Goal: Find specific page/section: Find specific page/section

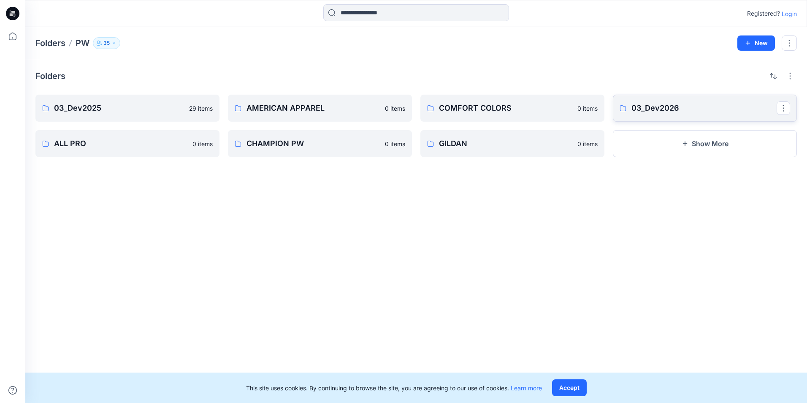
click at [673, 108] on p "03_Dev2026" at bounding box center [704, 108] width 145 height 12
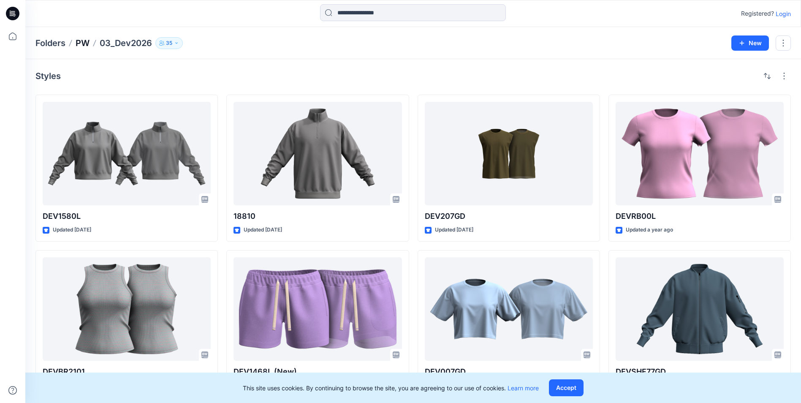
click at [84, 42] on p "PW" at bounding box center [83, 43] width 14 height 12
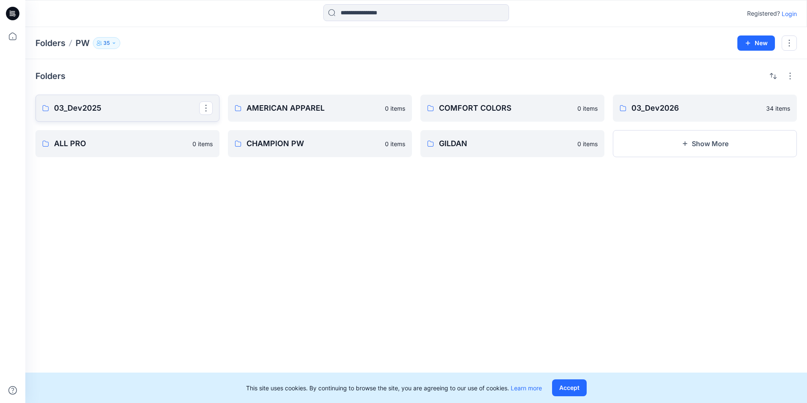
click at [101, 108] on p "03_Dev2025" at bounding box center [126, 108] width 145 height 12
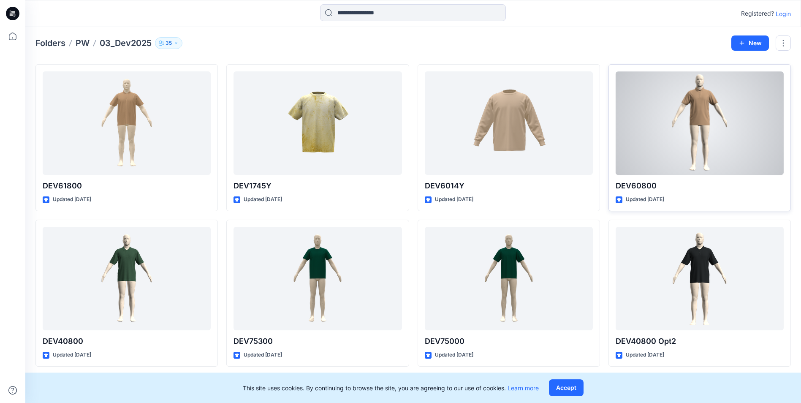
scroll to position [190, 0]
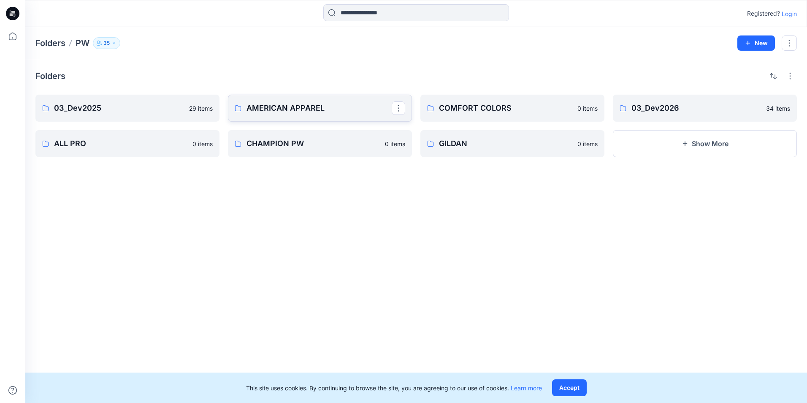
click at [328, 114] on link "AMERICAN APPAREL" at bounding box center [320, 108] width 184 height 27
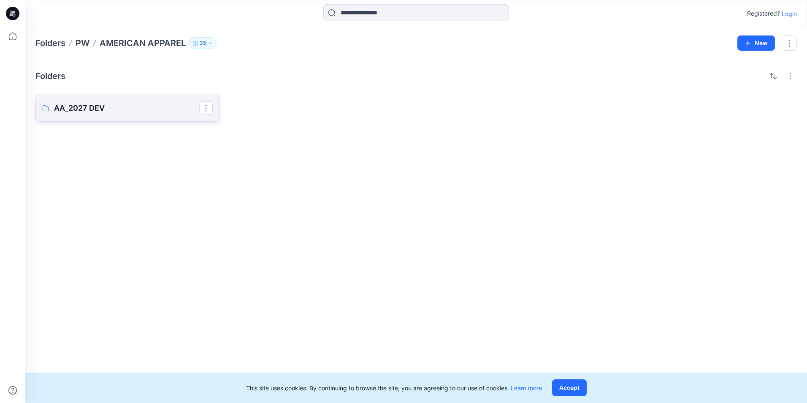
click at [72, 108] on p "AA_2027 DEV" at bounding box center [126, 108] width 145 height 12
click at [83, 45] on p "PW" at bounding box center [83, 43] width 14 height 12
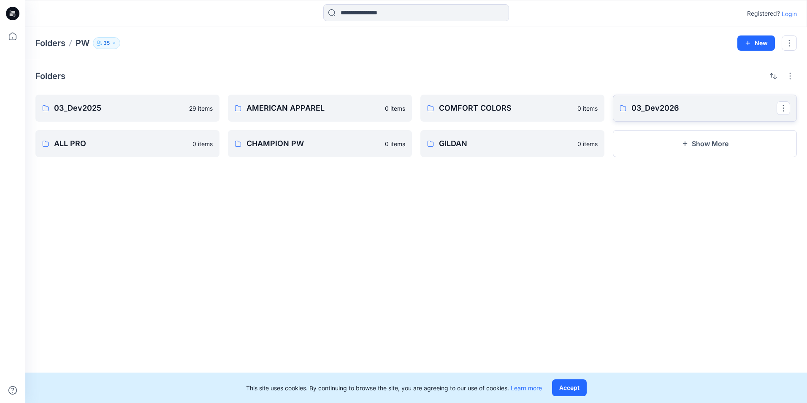
click at [680, 106] on p "03_Dev2026" at bounding box center [704, 108] width 145 height 12
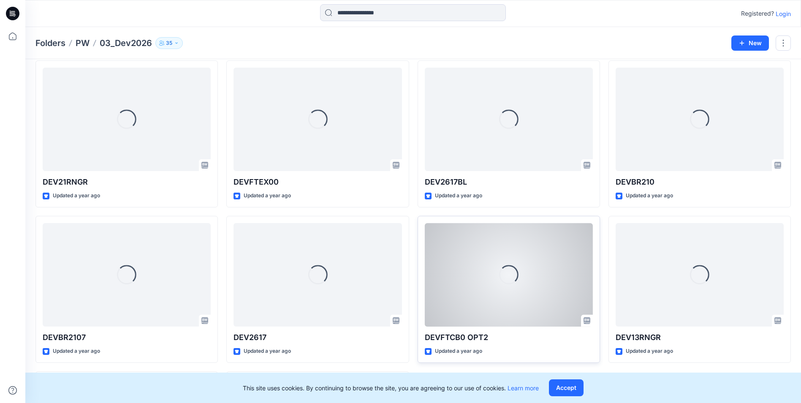
scroll to position [952, 0]
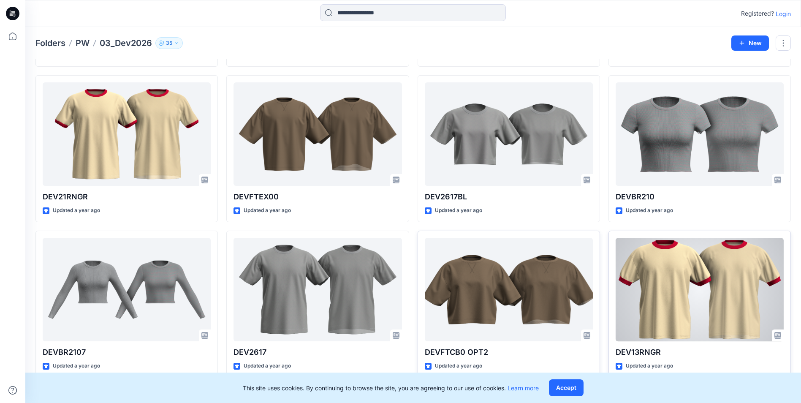
click at [635, 302] on div at bounding box center [700, 289] width 168 height 103
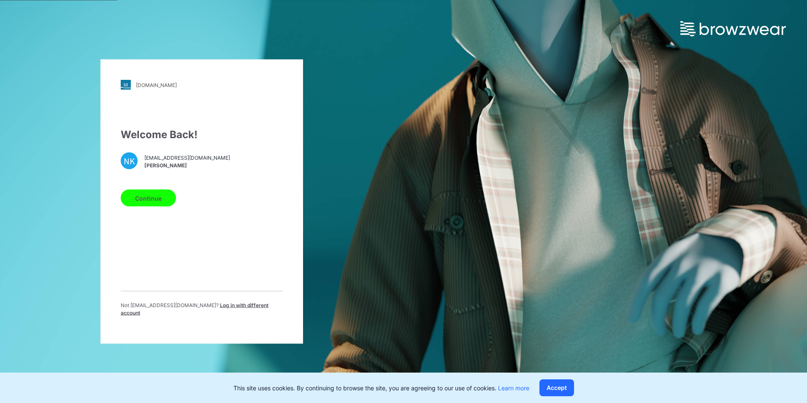
click at [164, 196] on button "Continue" at bounding box center [148, 198] width 55 height 17
click at [140, 205] on button "Continue" at bounding box center [148, 198] width 55 height 17
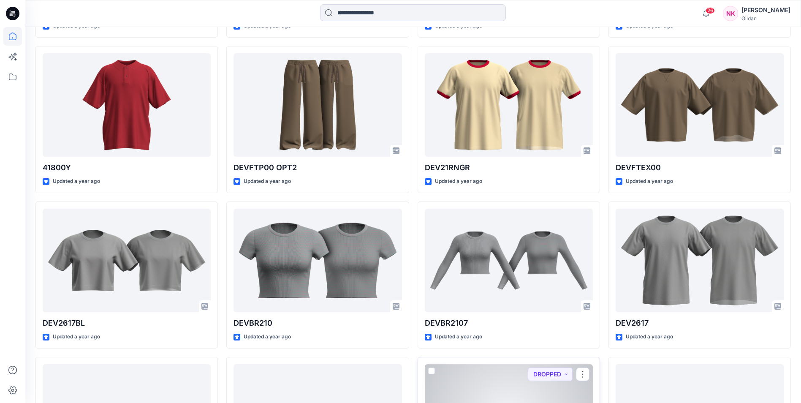
scroll to position [5684, 0]
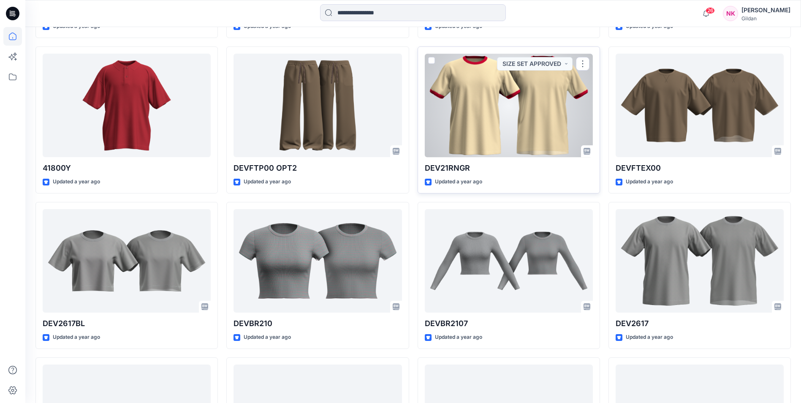
click at [535, 103] on div at bounding box center [509, 105] width 168 height 103
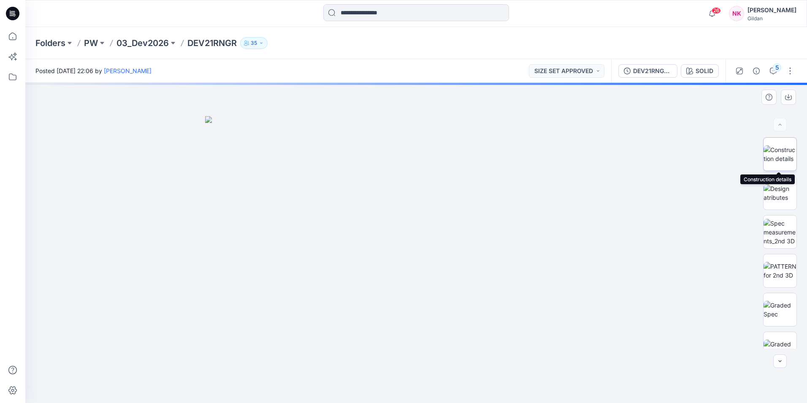
click at [773, 156] on img at bounding box center [780, 154] width 33 height 18
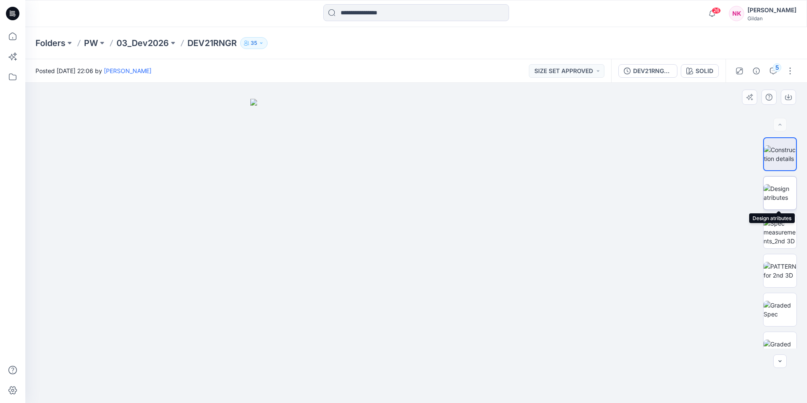
click at [771, 195] on img at bounding box center [780, 193] width 33 height 18
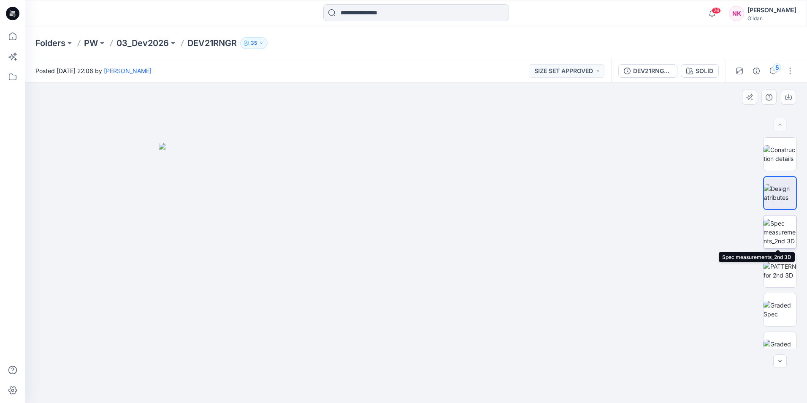
click at [778, 228] on img at bounding box center [780, 232] width 33 height 27
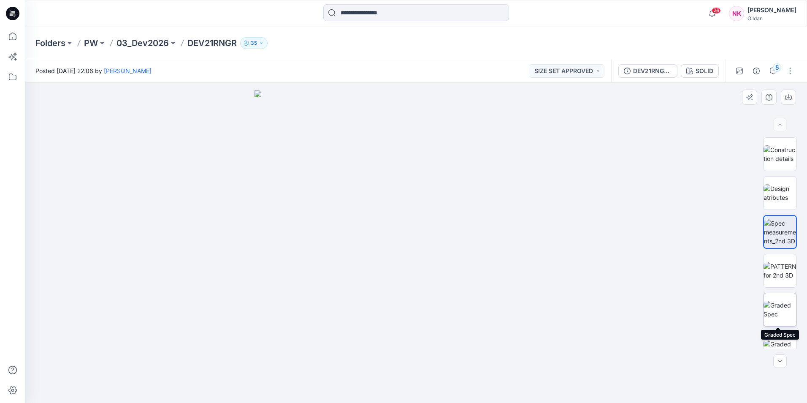
click at [770, 312] on img at bounding box center [780, 310] width 33 height 18
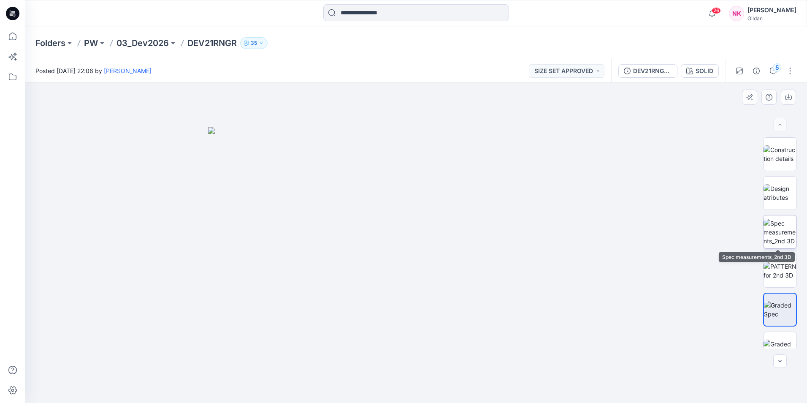
click at [782, 233] on img at bounding box center [780, 232] width 33 height 27
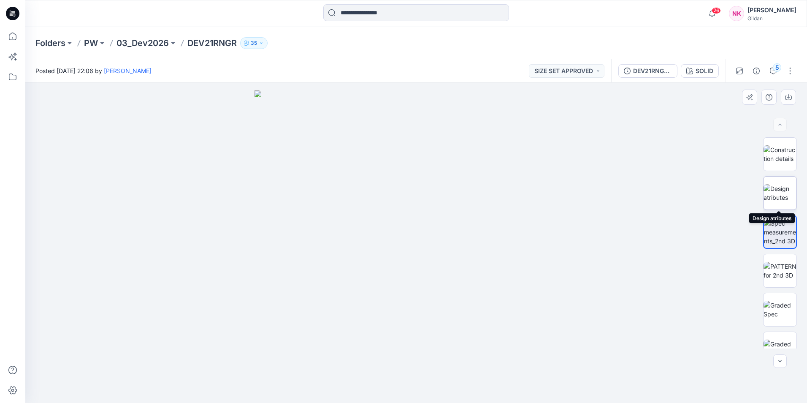
click at [774, 199] on img at bounding box center [780, 193] width 33 height 18
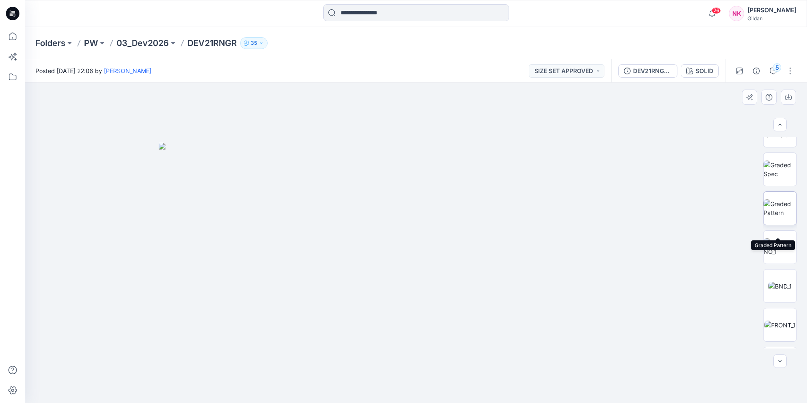
scroll to position [127, 0]
click at [785, 219] on img at bounding box center [780, 222] width 33 height 18
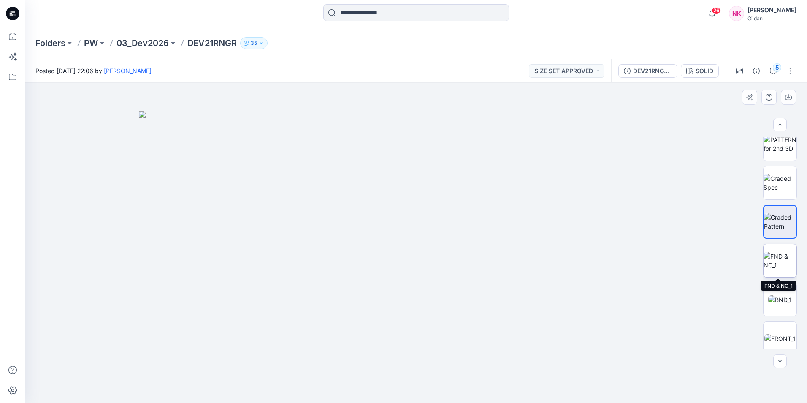
click at [777, 263] on img at bounding box center [780, 261] width 33 height 18
click at [758, 299] on div at bounding box center [780, 242] width 54 height 211
click at [771, 299] on img at bounding box center [781, 299] width 24 height 9
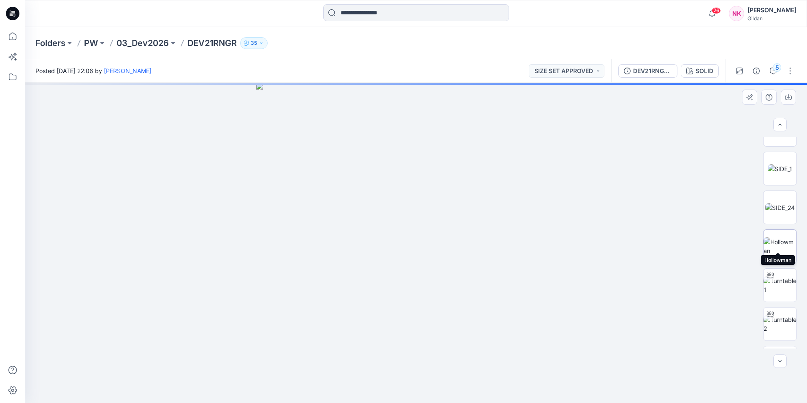
scroll to position [465, 0]
click at [783, 269] on img at bounding box center [780, 273] width 33 height 18
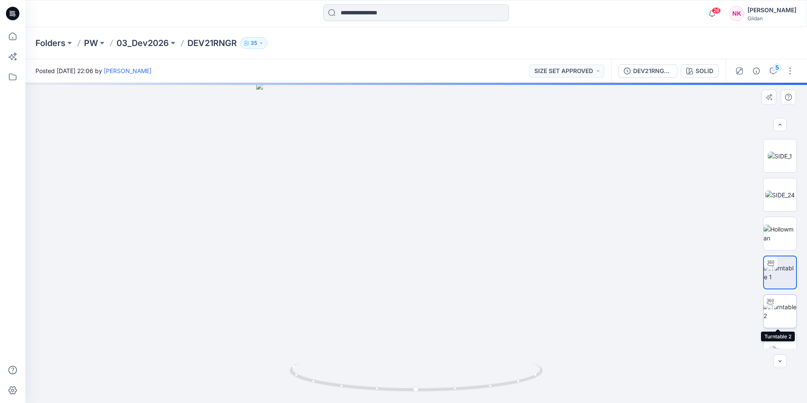
click at [790, 314] on img at bounding box center [780, 311] width 33 height 18
click at [782, 346] on img at bounding box center [780, 350] width 21 height 9
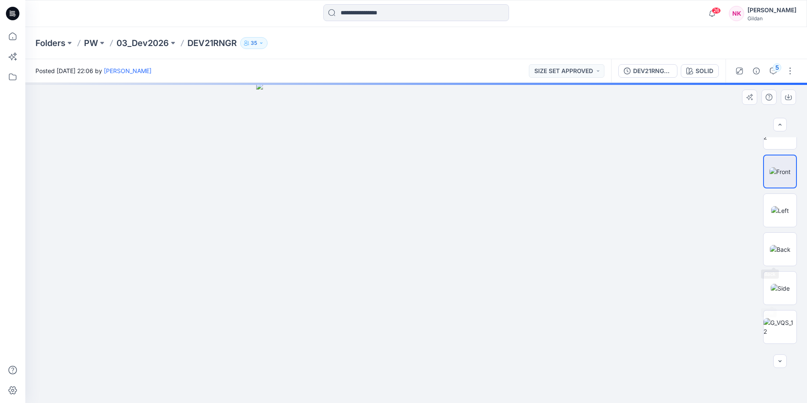
scroll to position [755, 0]
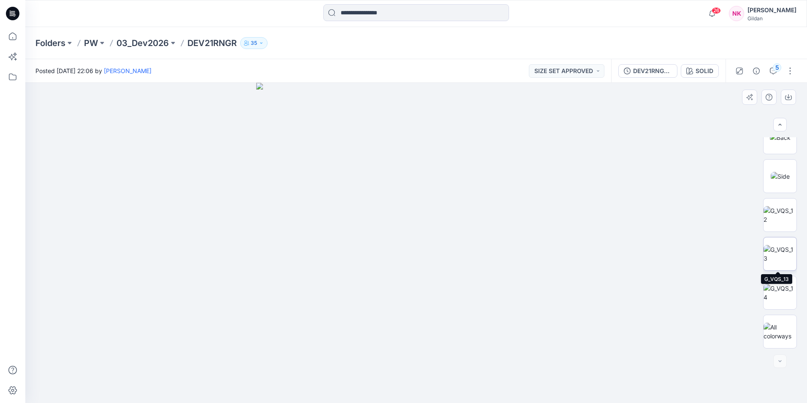
click at [770, 254] on img at bounding box center [780, 254] width 33 height 18
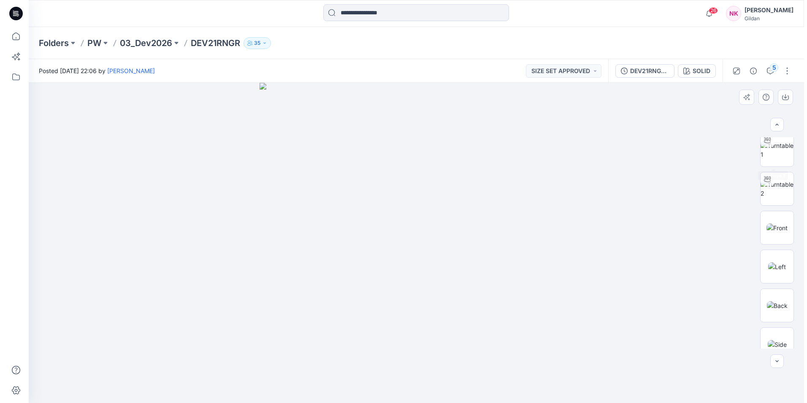
scroll to position [586, 0]
click at [777, 67] on div "5" at bounding box center [777, 67] width 8 height 8
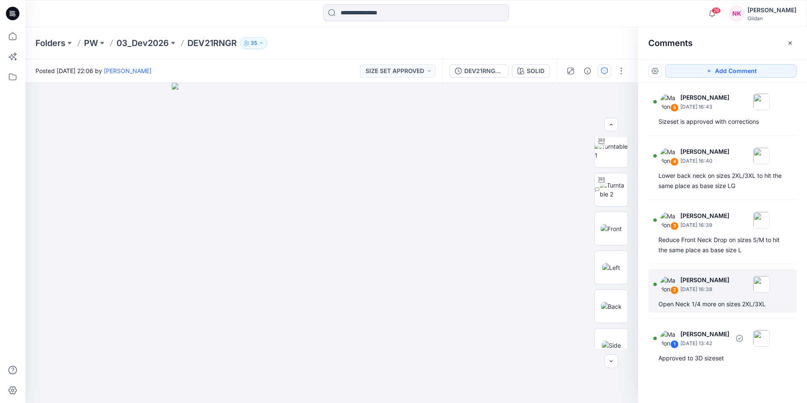
scroll to position [0, 0]
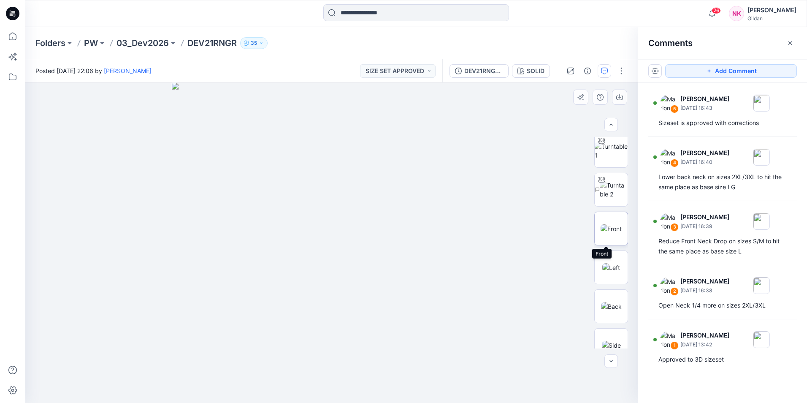
click at [609, 224] on img at bounding box center [611, 228] width 21 height 9
click at [587, 69] on icon "button" at bounding box center [587, 71] width 7 height 7
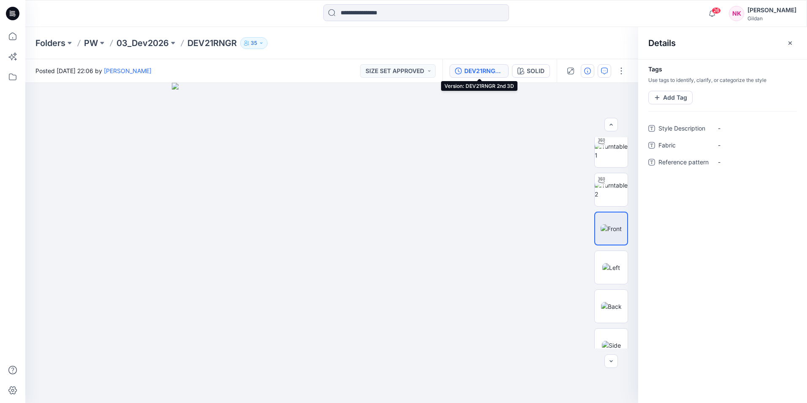
click at [475, 73] on div "DEV21RNGR 2nd 3D" at bounding box center [484, 70] width 39 height 9
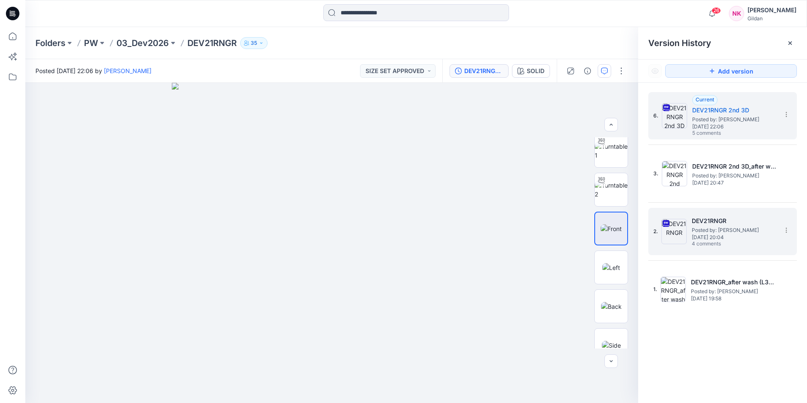
click at [739, 230] on span "Posted by: [PERSON_NAME]" at bounding box center [734, 230] width 84 height 8
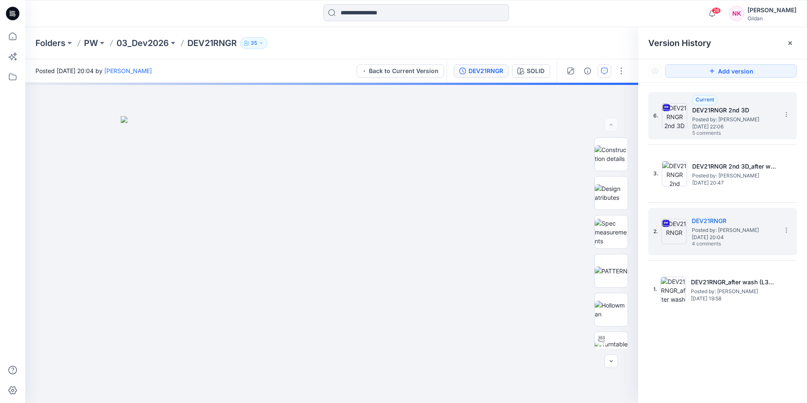
click at [728, 124] on span "[DATE] 22:06" at bounding box center [735, 127] width 84 height 6
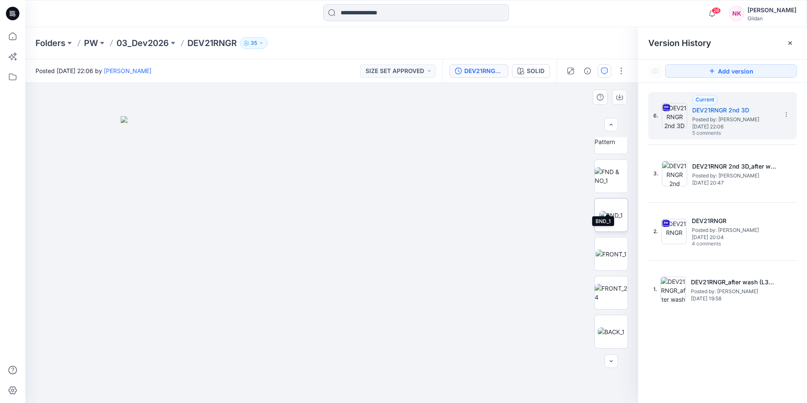
scroll to position [422, 0]
click at [615, 283] on img at bounding box center [611, 276] width 33 height 18
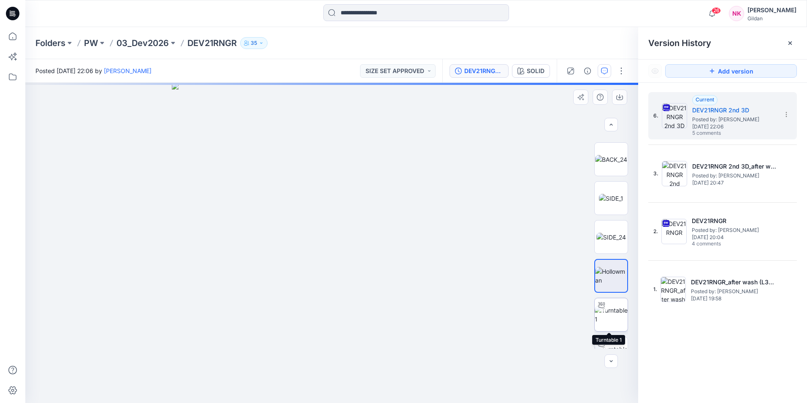
click at [609, 309] on img at bounding box center [611, 315] width 33 height 18
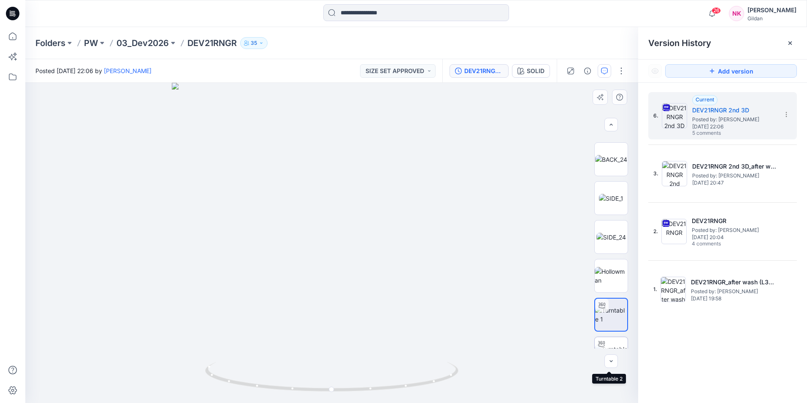
click at [618, 345] on img at bounding box center [611, 354] width 33 height 18
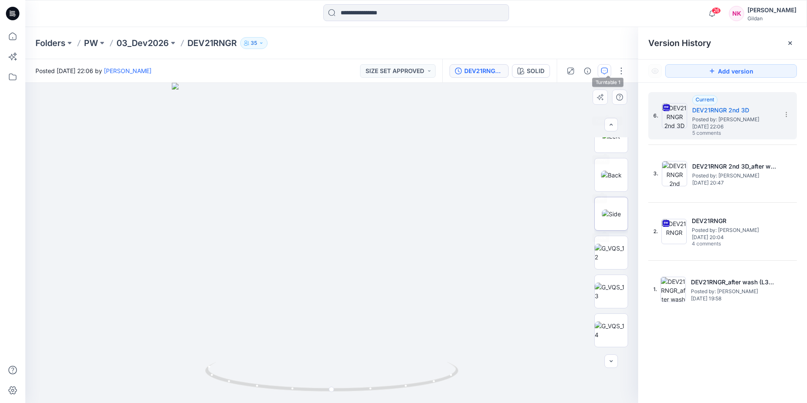
scroll to position [718, 0]
click at [617, 250] on img at bounding box center [611, 252] width 33 height 18
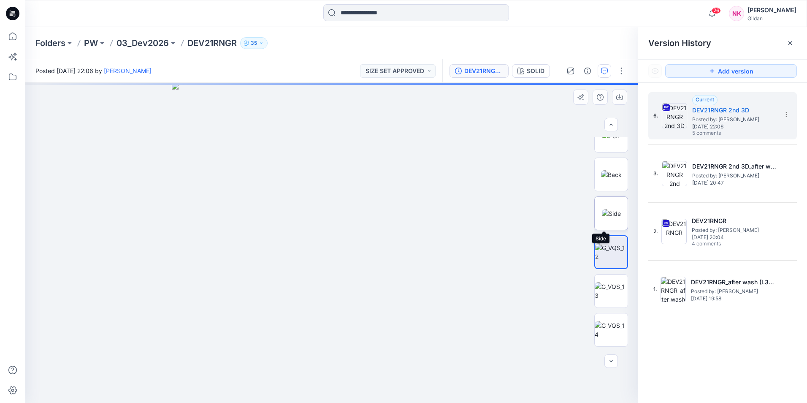
click at [614, 216] on img at bounding box center [611, 213] width 19 height 9
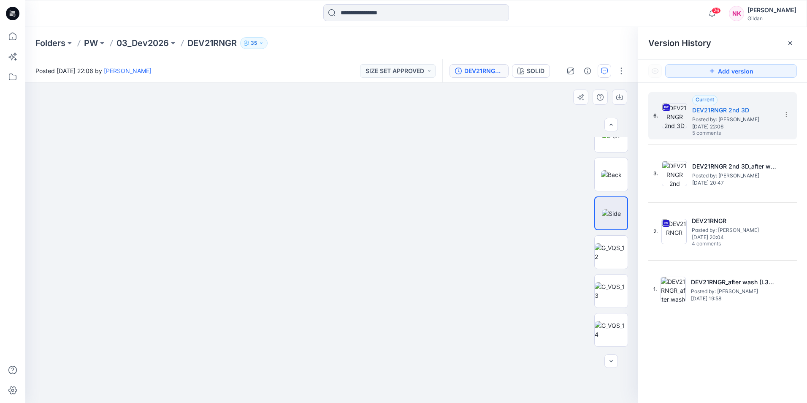
drag, startPoint x: 322, startPoint y: 114, endPoint x: 309, endPoint y: 275, distance: 161.8
click at [309, 275] on img at bounding box center [318, 205] width 795 height 396
click at [297, 320] on img at bounding box center [321, 205] width 795 height 396
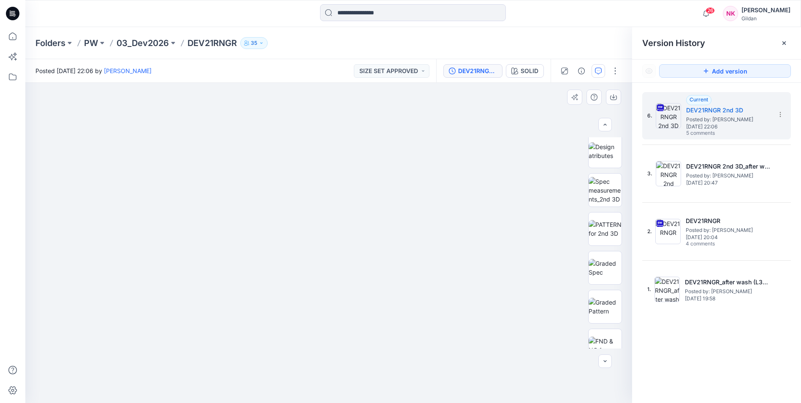
scroll to position [0, 0]
click at [605, 232] on img at bounding box center [611, 232] width 33 height 27
click at [466, 383] on img at bounding box center [332, 246] width 324 height 313
click at [150, 44] on p "03_Dev2026" at bounding box center [143, 43] width 52 height 12
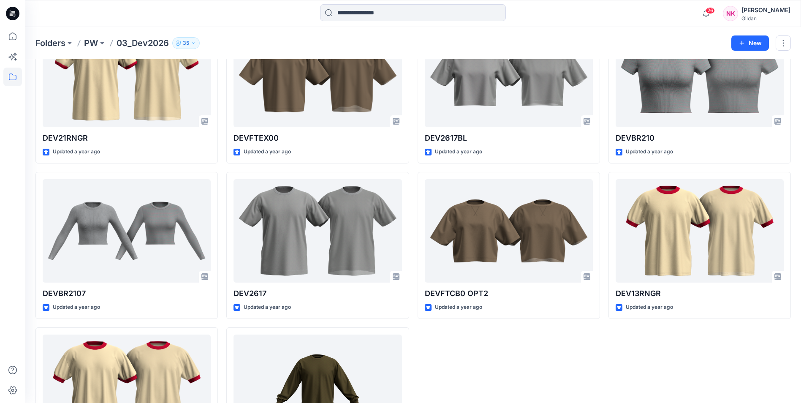
scroll to position [1008, 0]
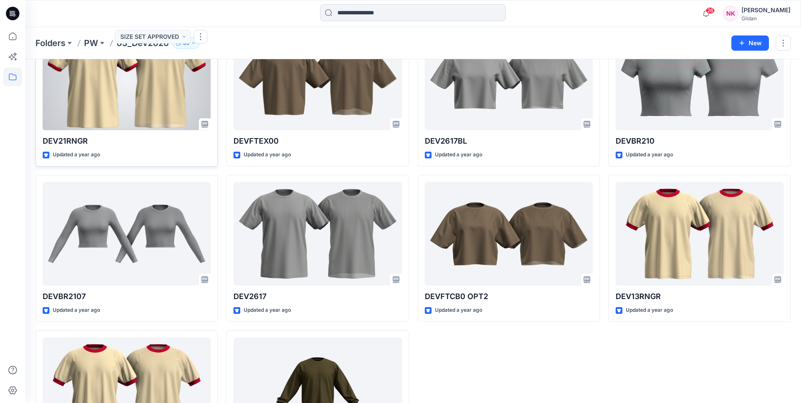
click at [135, 97] on div at bounding box center [127, 78] width 168 height 103
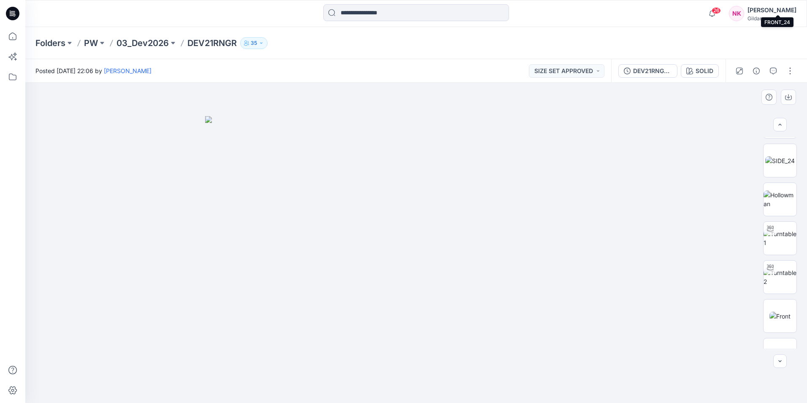
scroll to position [507, 0]
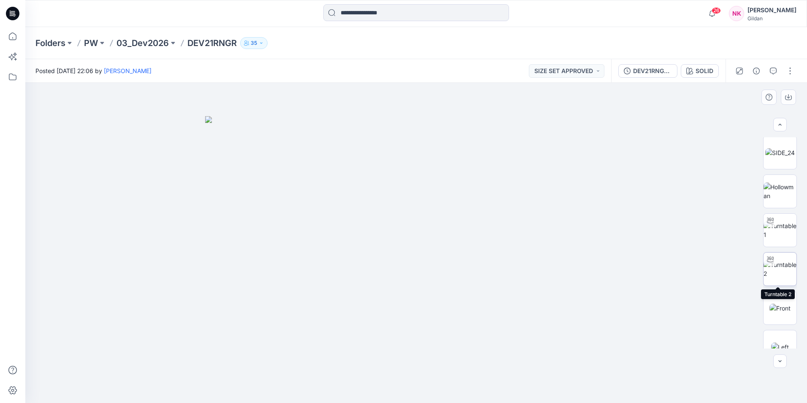
click at [779, 268] on img at bounding box center [780, 269] width 33 height 18
drag, startPoint x: 442, startPoint y: 191, endPoint x: 407, endPoint y: 259, distance: 76.1
click at [407, 259] on img at bounding box center [416, 235] width 484 height 335
drag, startPoint x: 411, startPoint y: 350, endPoint x: 350, endPoint y: 346, distance: 61.0
click at [350, 346] on img at bounding box center [416, 233] width 484 height 339
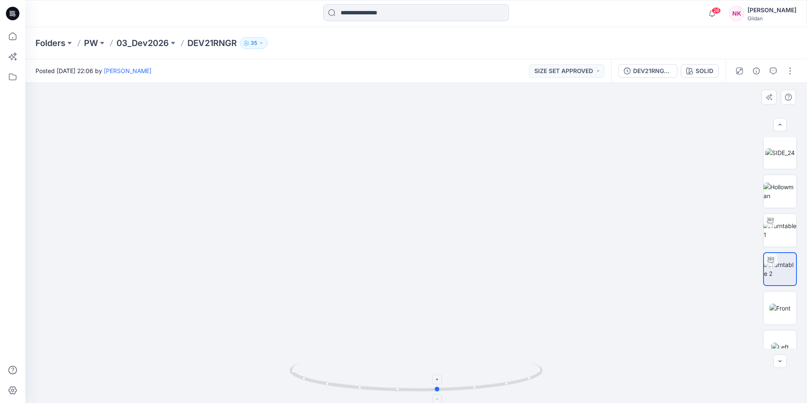
drag, startPoint x: 415, startPoint y: 391, endPoint x: 434, endPoint y: 389, distance: 18.7
click at [436, 389] on circle at bounding box center [437, 388] width 5 height 5
drag, startPoint x: 437, startPoint y: 390, endPoint x: 395, endPoint y: 388, distance: 42.3
click at [395, 388] on circle at bounding box center [395, 388] width 5 height 5
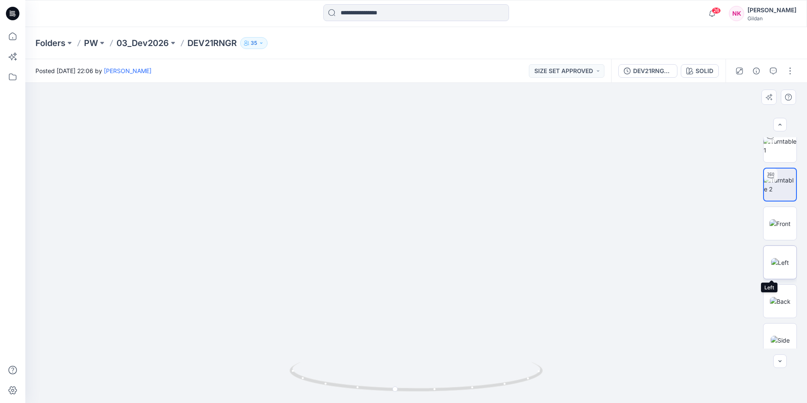
click at [775, 260] on img at bounding box center [781, 262] width 18 height 9
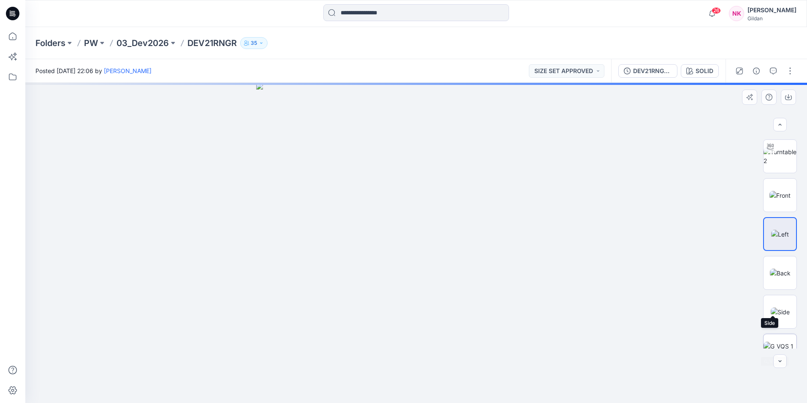
scroll to position [633, 0]
click at [774, 293] on img at bounding box center [780, 297] width 19 height 9
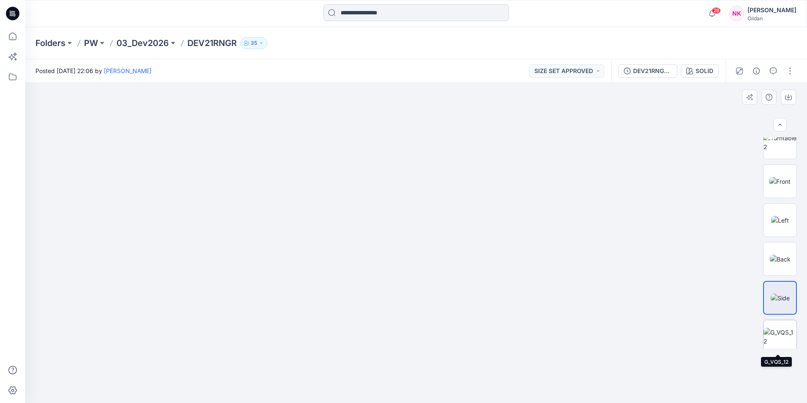
click at [774, 341] on img at bounding box center [780, 337] width 33 height 18
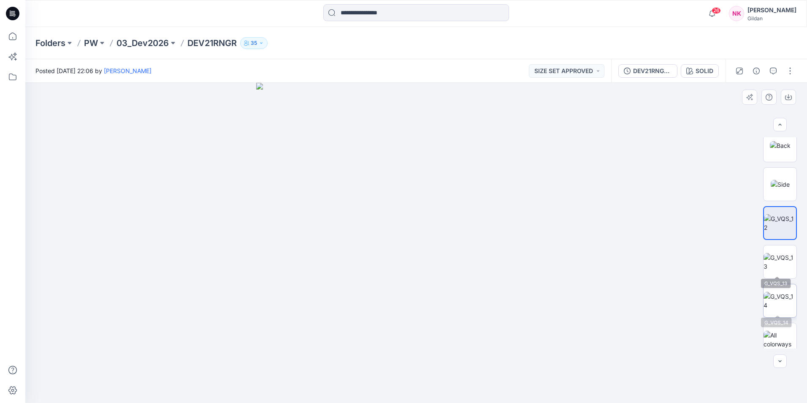
scroll to position [755, 0]
click at [786, 248] on img at bounding box center [780, 254] width 33 height 18
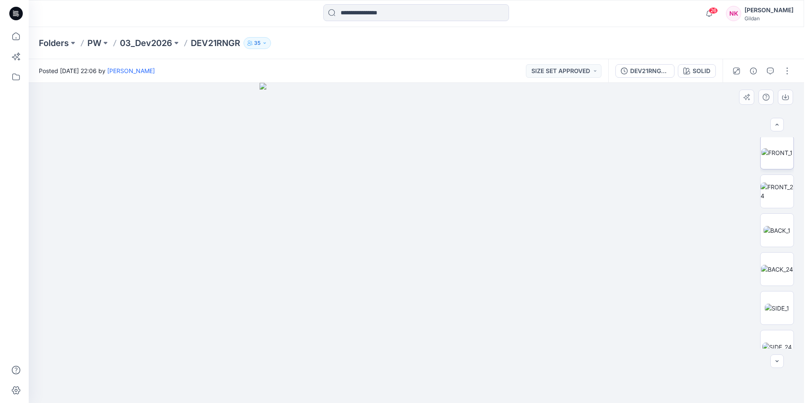
scroll to position [206, 0]
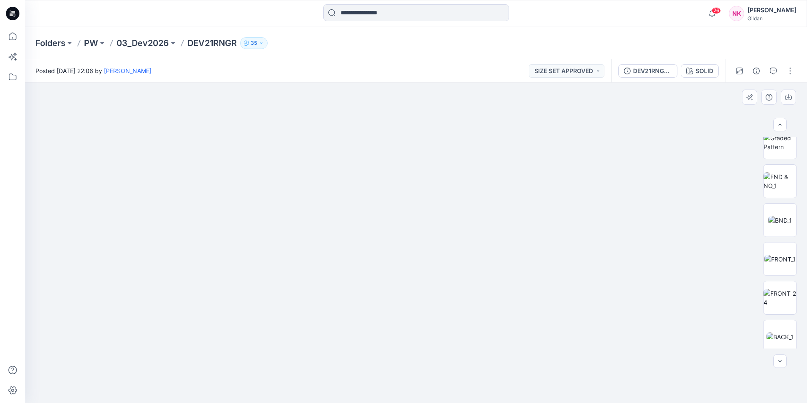
click at [697, 187] on div at bounding box center [416, 243] width 782 height 320
click at [780, 232] on img at bounding box center [780, 232] width 33 height 18
drag, startPoint x: 448, startPoint y: 109, endPoint x: 425, endPoint y: 128, distance: 29.5
click at [425, 128] on img at bounding box center [416, 221] width 443 height 364
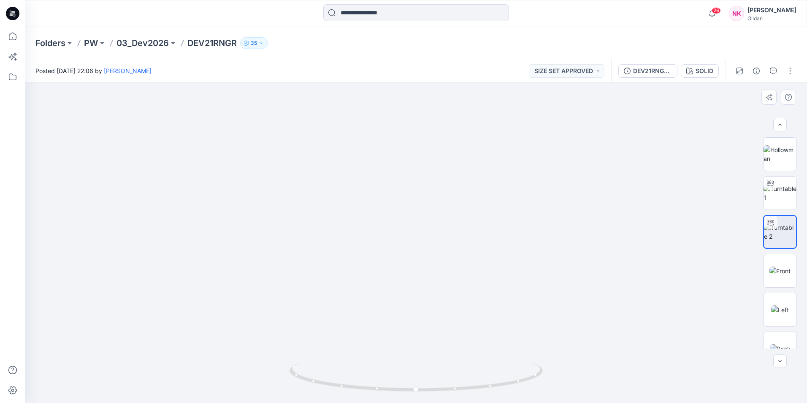
drag, startPoint x: 433, startPoint y: 133, endPoint x: 419, endPoint y: 164, distance: 33.8
click at [424, 162] on img at bounding box center [416, 202] width 608 height 401
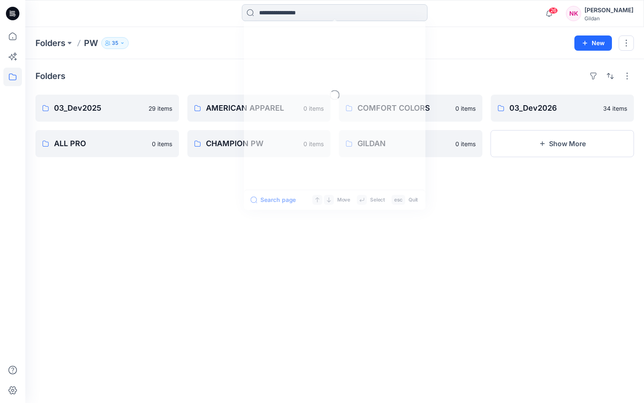
click at [367, 8] on input at bounding box center [335, 12] width 186 height 17
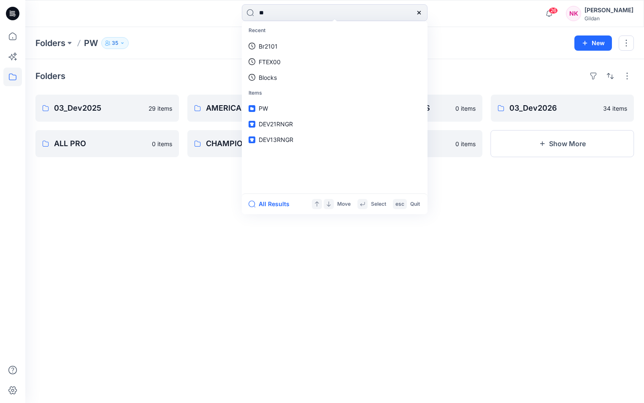
type input "*"
type input "**"
click at [285, 142] on span "DEV13RNGR" at bounding box center [276, 139] width 35 height 7
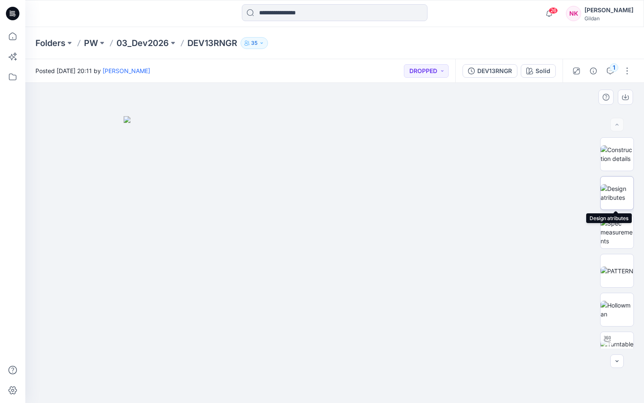
click at [625, 190] on img at bounding box center [617, 193] width 33 height 18
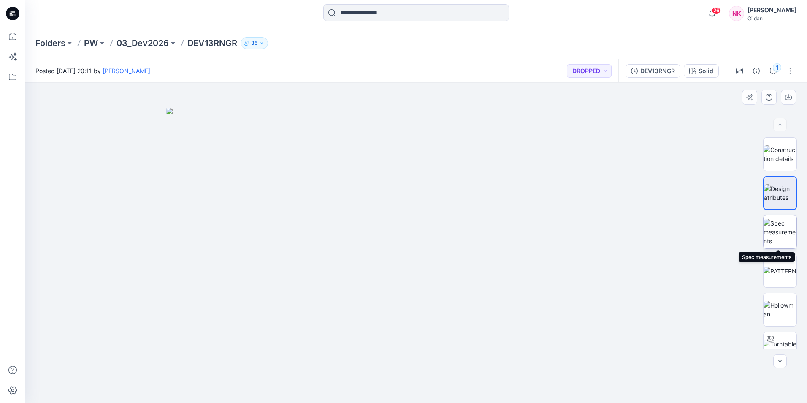
click at [644, 235] on img at bounding box center [780, 232] width 33 height 27
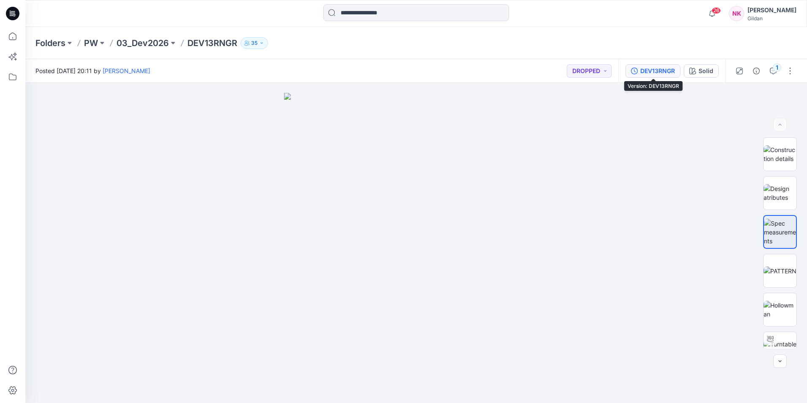
click at [644, 68] on div "DEV13RNGR" at bounding box center [658, 70] width 35 height 9
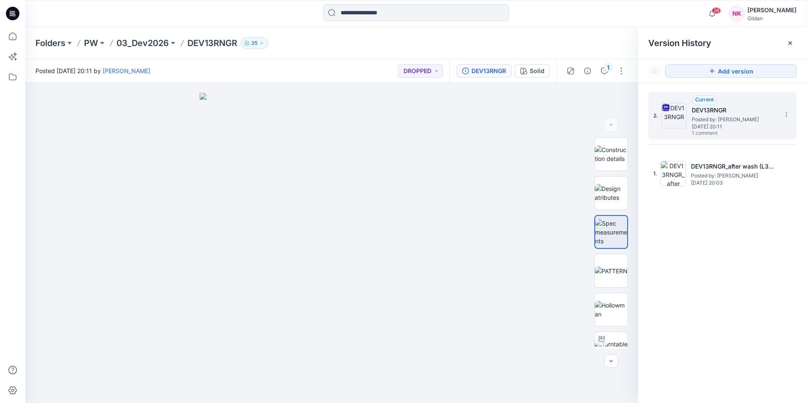
click at [644, 117] on span "Posted by: [PERSON_NAME]" at bounding box center [734, 119] width 84 height 8
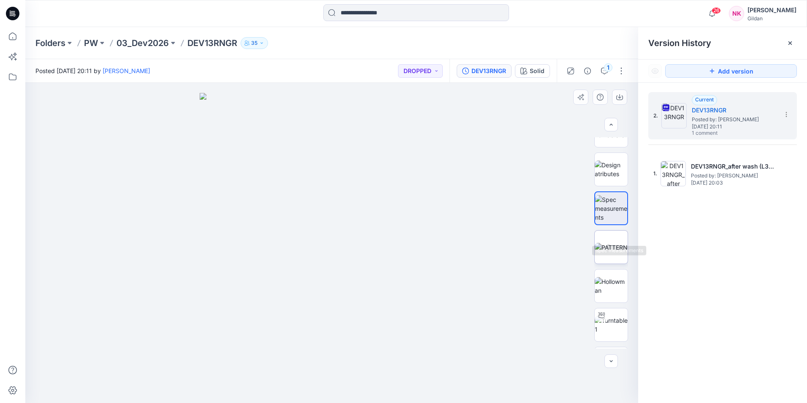
scroll to position [42, 0]
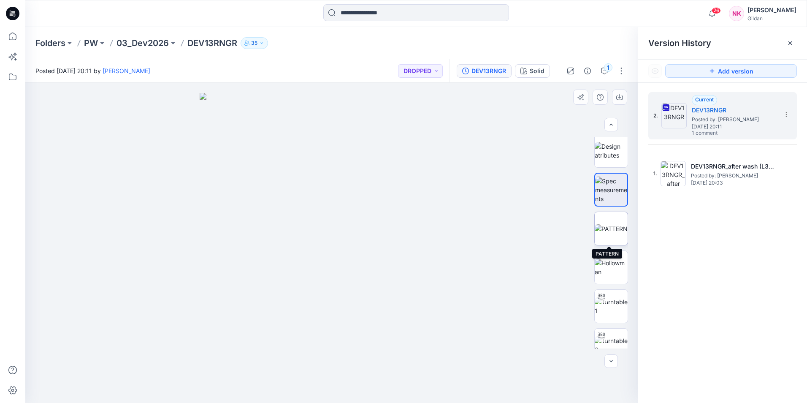
click at [606, 224] on img at bounding box center [611, 228] width 33 height 9
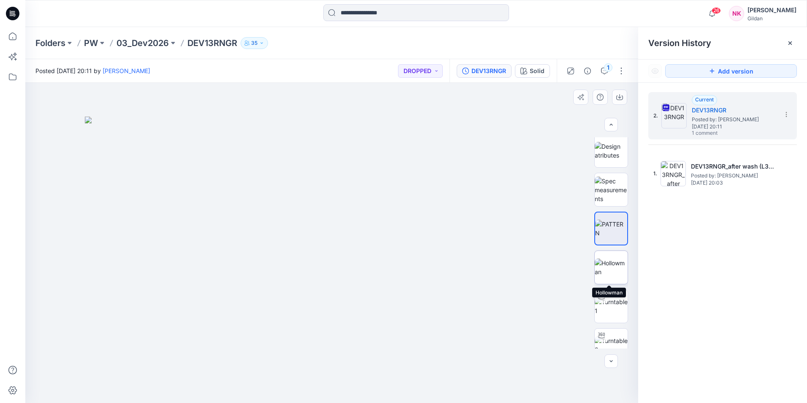
click at [608, 264] on img at bounding box center [611, 267] width 33 height 18
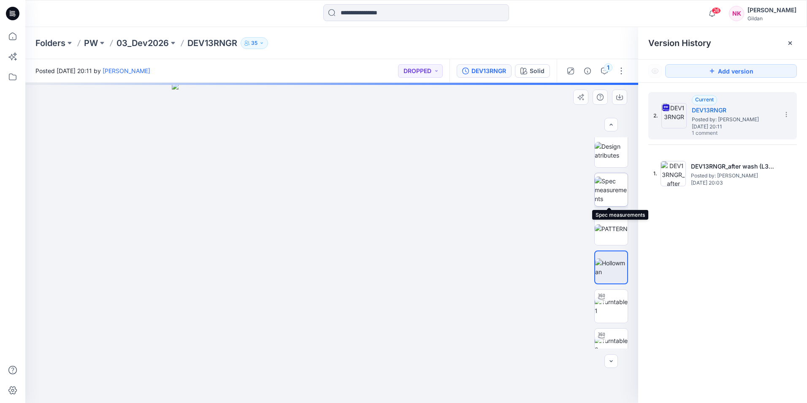
click at [609, 185] on img at bounding box center [611, 190] width 33 height 27
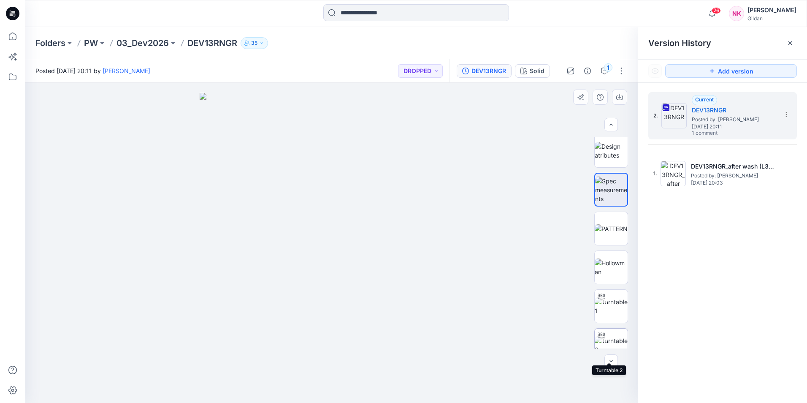
click at [609, 339] on img at bounding box center [611, 345] width 33 height 18
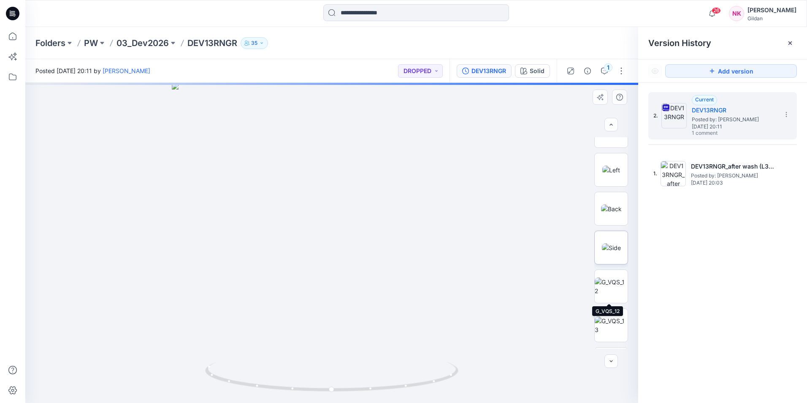
scroll to position [296, 0]
click at [610, 252] on img at bounding box center [611, 247] width 19 height 9
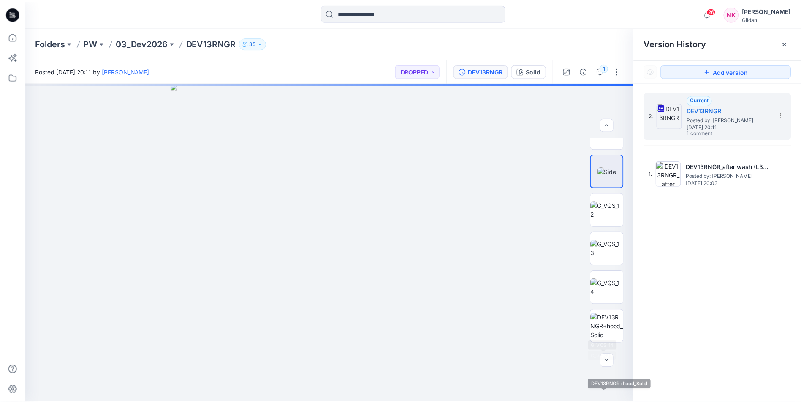
scroll to position [275, 0]
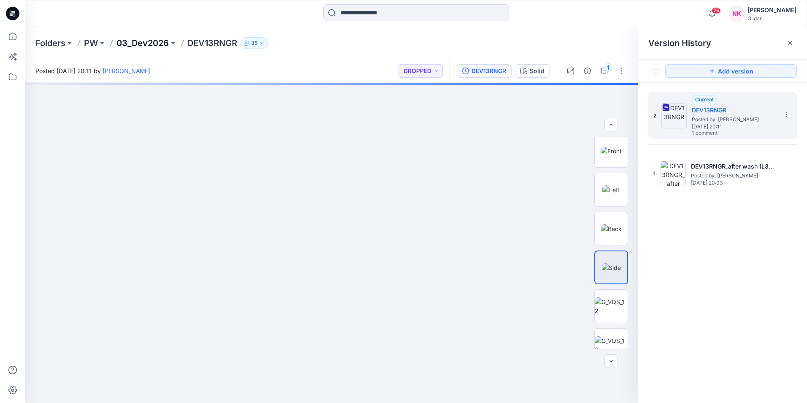
click at [155, 41] on p "03_Dev2026" at bounding box center [143, 43] width 52 height 12
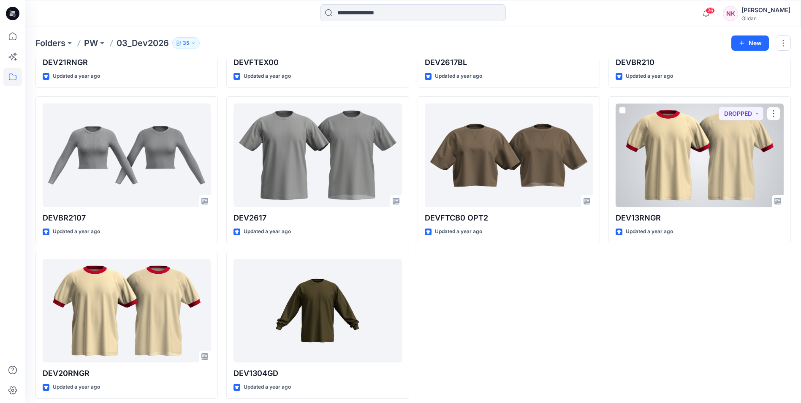
scroll to position [1092, 0]
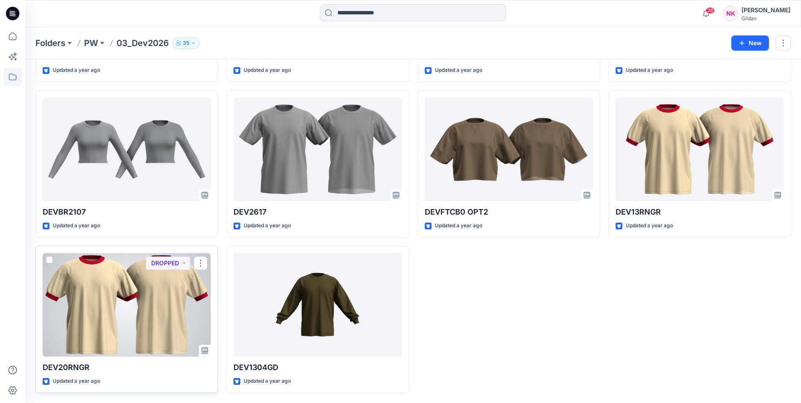
click at [92, 307] on div at bounding box center [127, 304] width 168 height 103
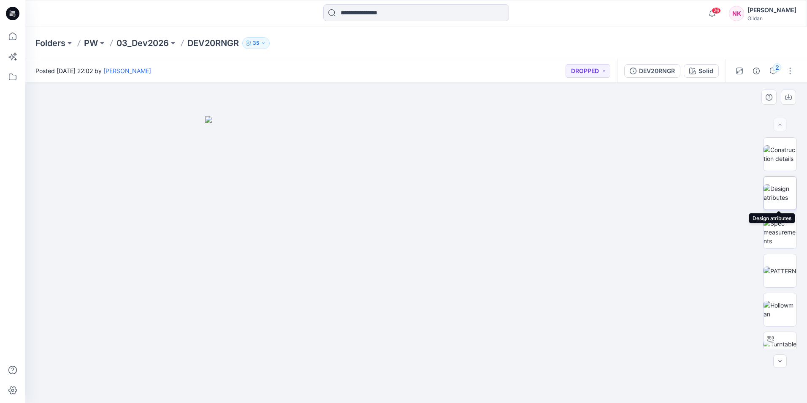
click at [644, 191] on img at bounding box center [780, 193] width 33 height 18
click at [644, 235] on img at bounding box center [780, 232] width 33 height 27
click at [644, 307] on img at bounding box center [780, 310] width 33 height 18
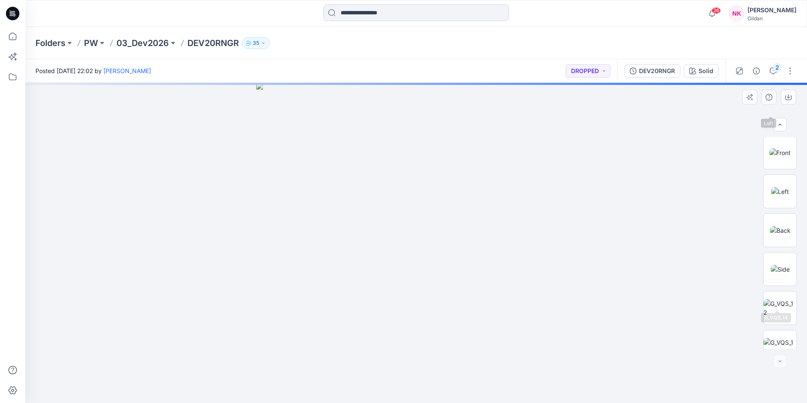
scroll to position [367, 0]
click at [589, 182] on div at bounding box center [416, 243] width 782 height 320
